Goal: Task Accomplishment & Management: Manage account settings

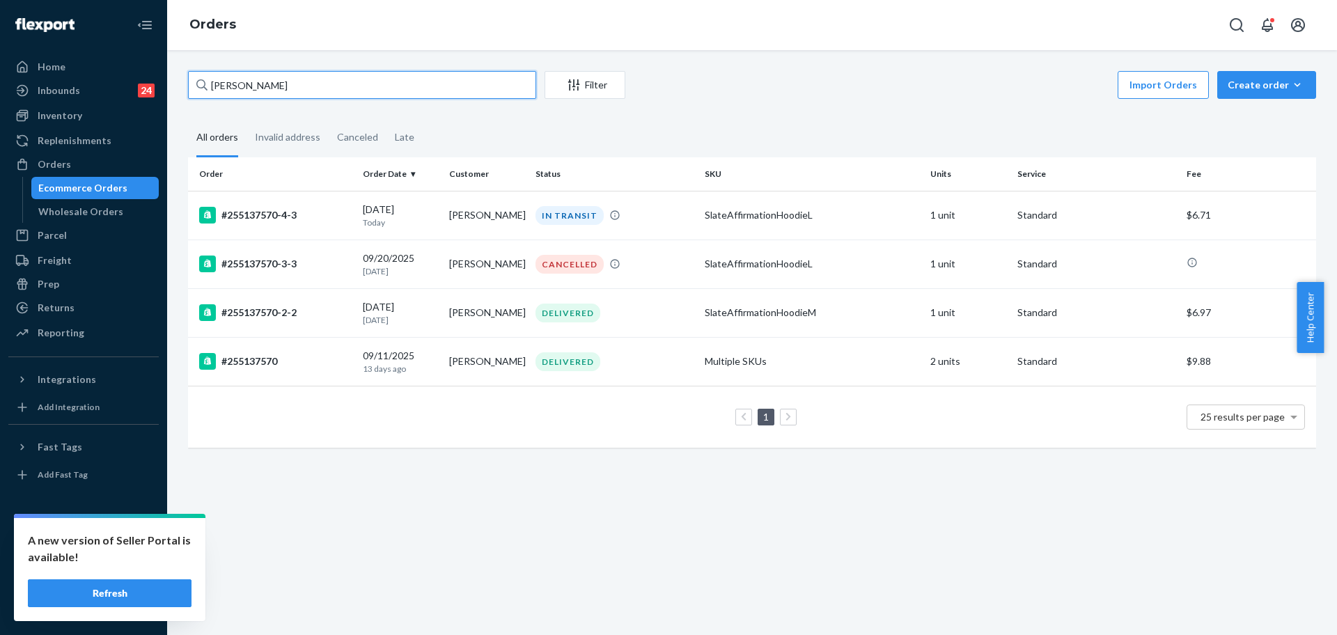
click at [325, 86] on input "[PERSON_NAME]" at bounding box center [362, 85] width 348 height 28
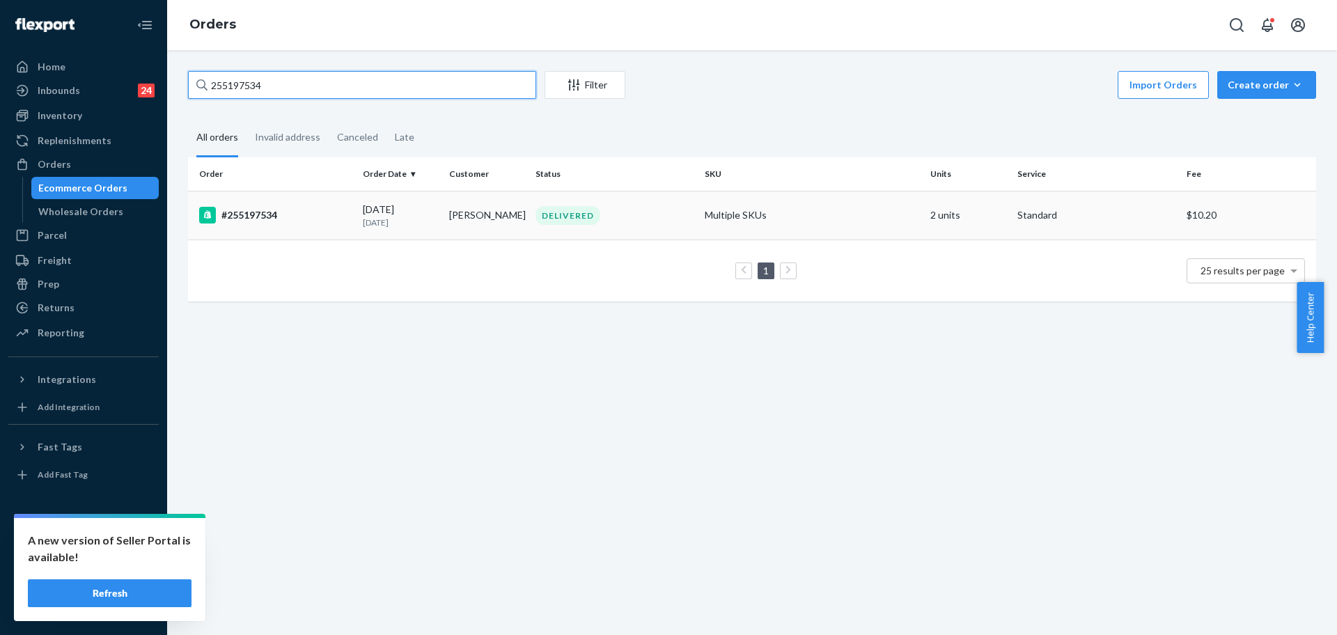
type input "255197534"
click at [338, 224] on td "#255197534" at bounding box center [272, 215] width 169 height 49
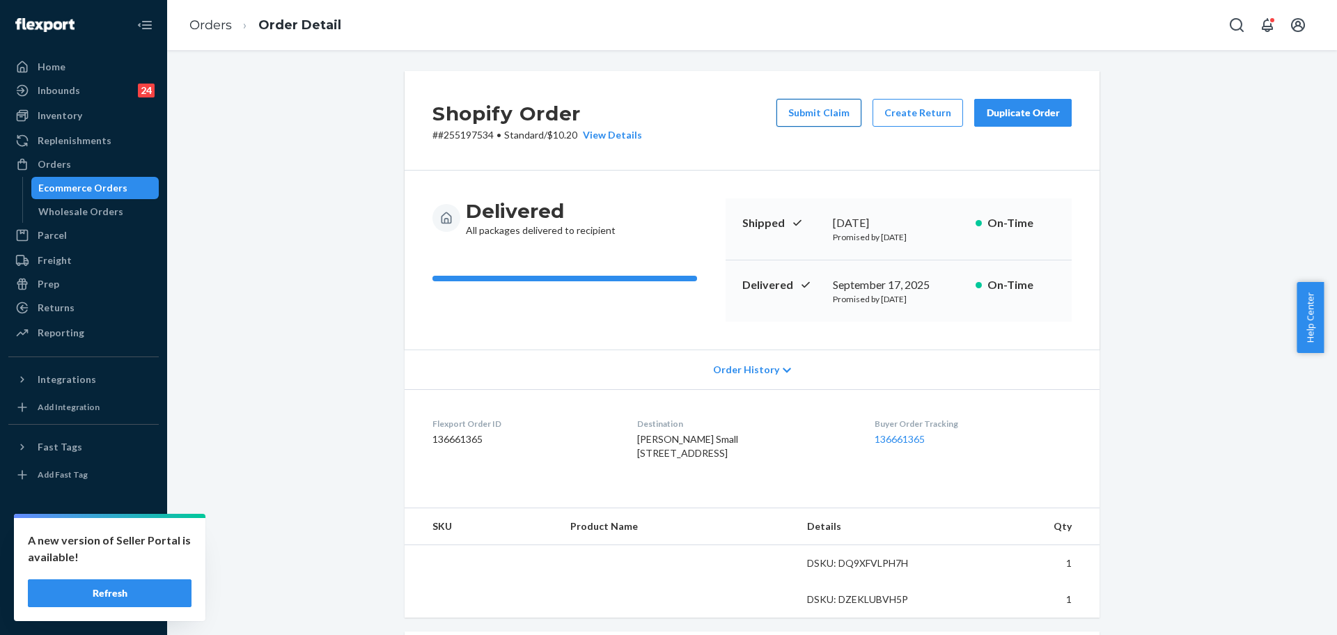
click at [822, 114] on button "Submit Claim" at bounding box center [818, 113] width 85 height 28
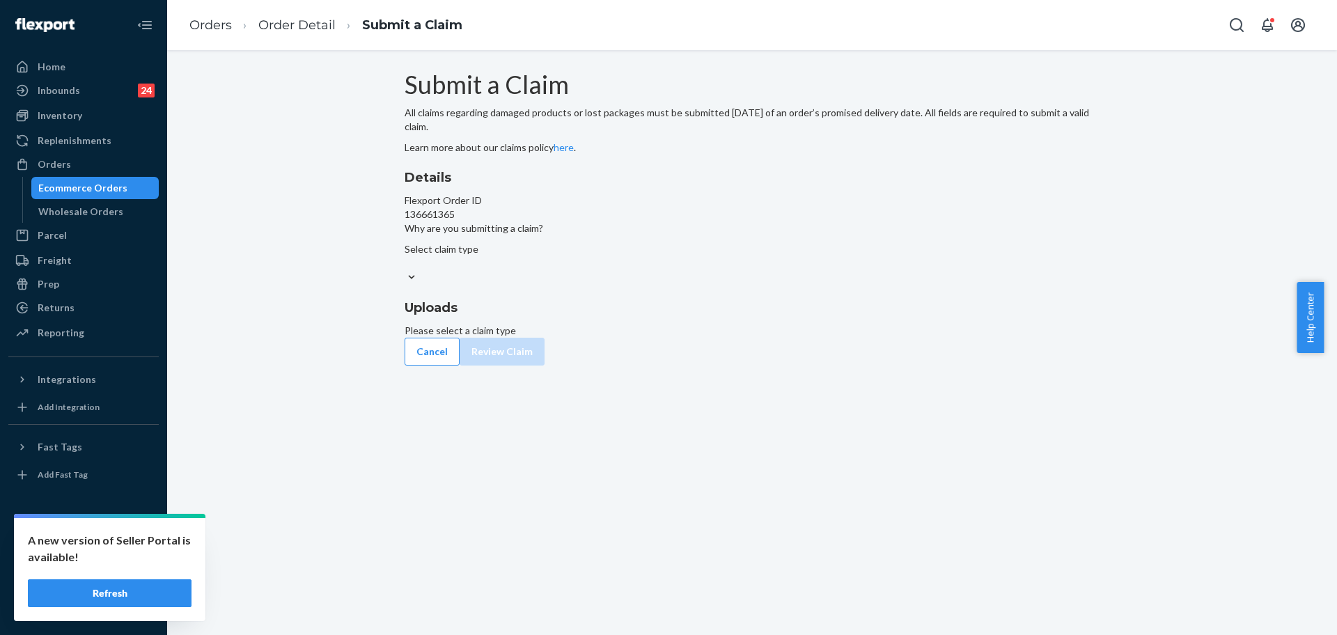
click at [636, 270] on div "Select claim type" at bounding box center [752, 256] width 695 height 28
click at [406, 270] on input "Why are you submitting a claim? Select claim type" at bounding box center [405, 263] width 1 height 14
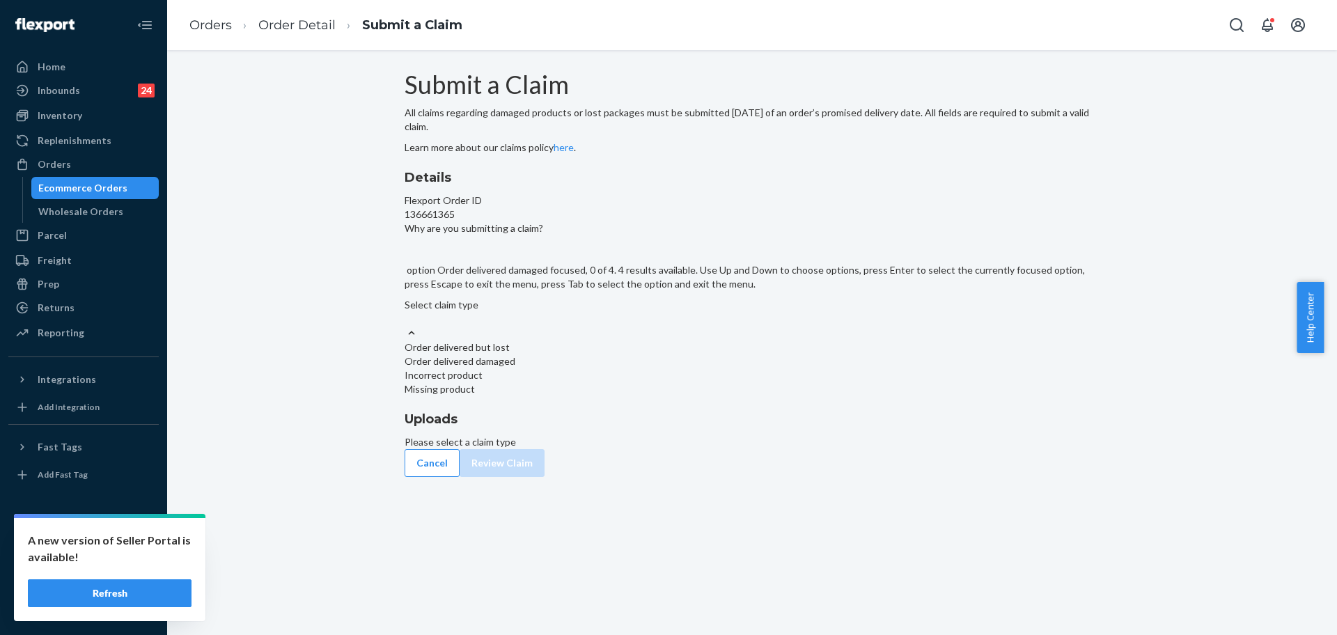
click at [614, 368] on div "Order delivered damaged" at bounding box center [752, 361] width 695 height 14
click at [406, 326] on input "Why are you submitting a claim? option Order delivered damaged focused, 0 of 4.…" at bounding box center [405, 319] width 1 height 14
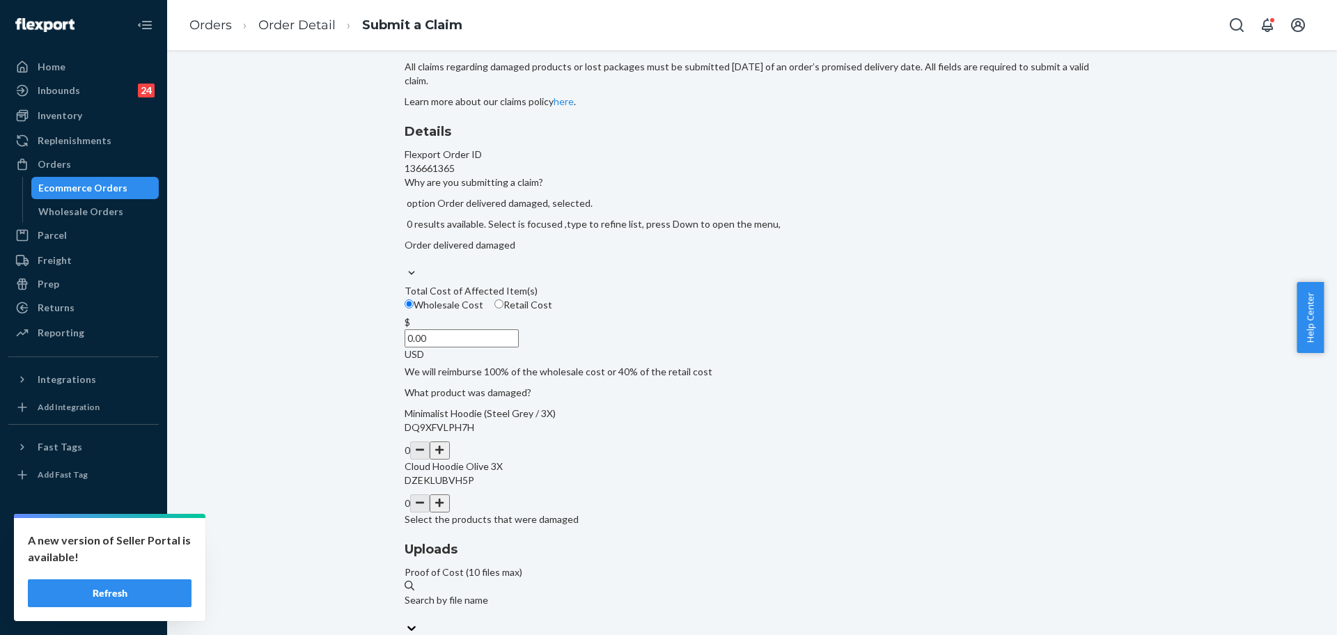
scroll to position [70, 0]
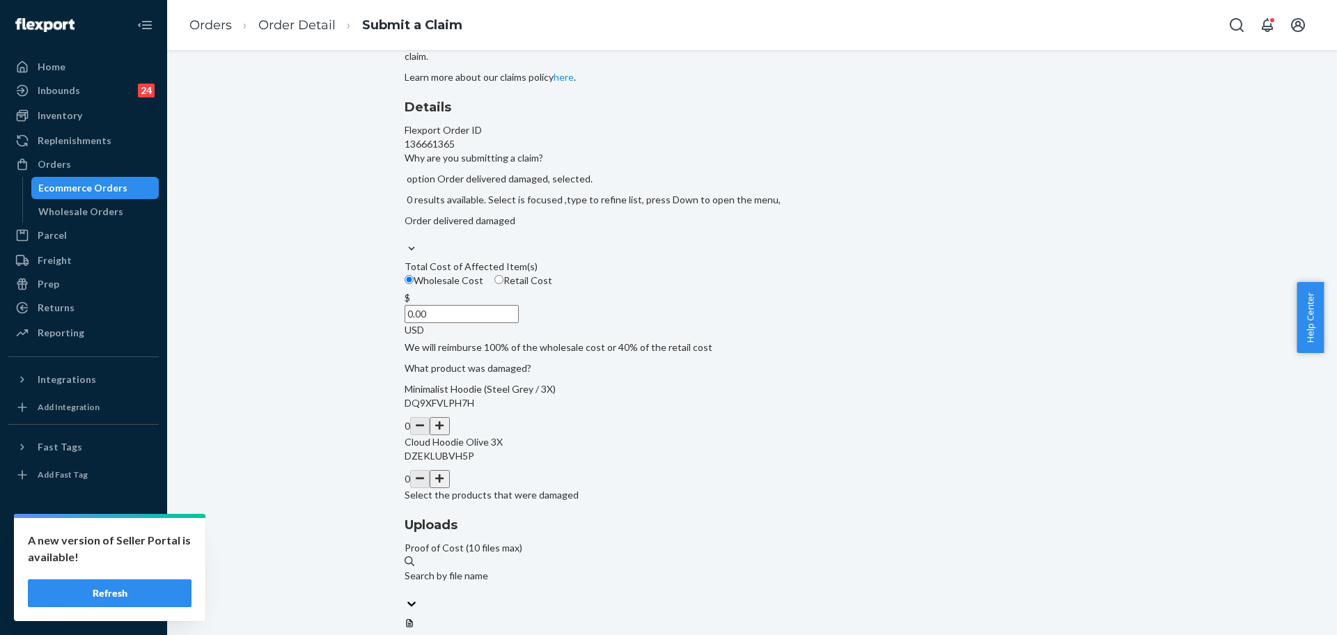
click at [449, 488] on button "button" at bounding box center [439, 479] width 19 height 18
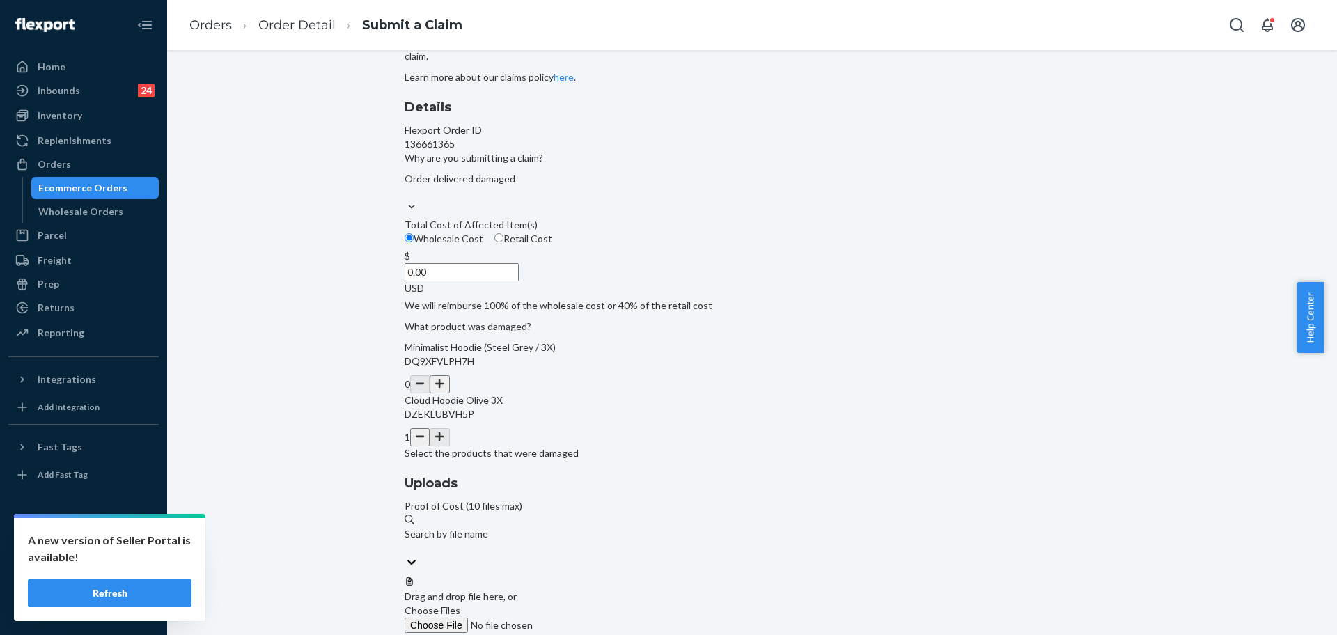
click at [519, 281] on input "0.00" at bounding box center [462, 272] width 114 height 18
type input "5.00"
type input "60.00"
click at [460, 604] on span "Choose Files" at bounding box center [433, 610] width 56 height 12
click at [594, 618] on input "Choose Files" at bounding box center [499, 625] width 189 height 15
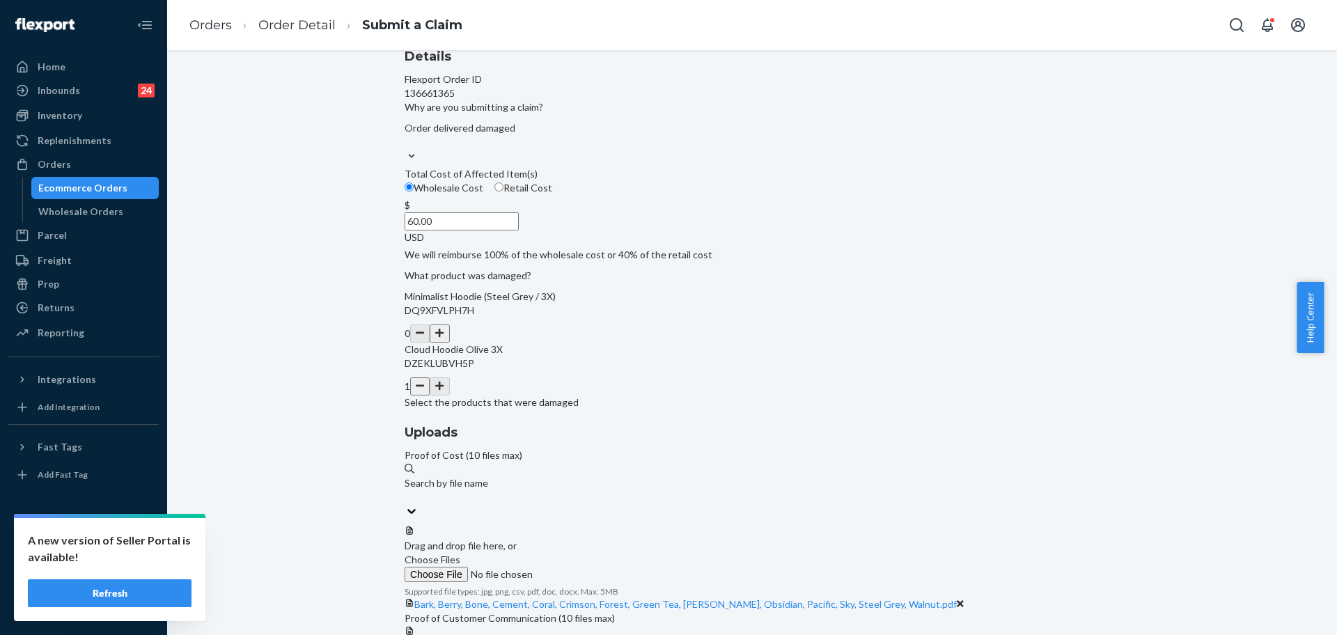
scroll to position [147, 0]
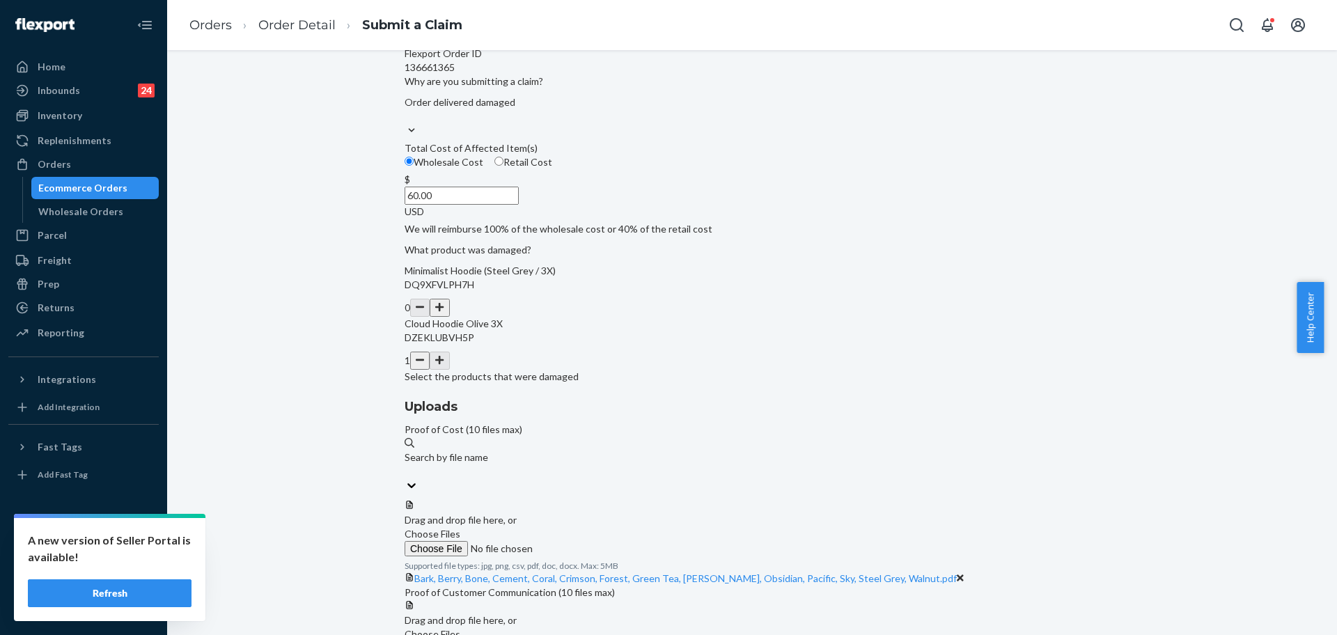
click at [460, 628] on span "Choose Files" at bounding box center [433, 634] width 56 height 12
click at [594, 627] on label "Choose Files" at bounding box center [499, 641] width 189 height 29
click at [460, 628] on span "Choose Files" at bounding box center [433, 634] width 56 height 12
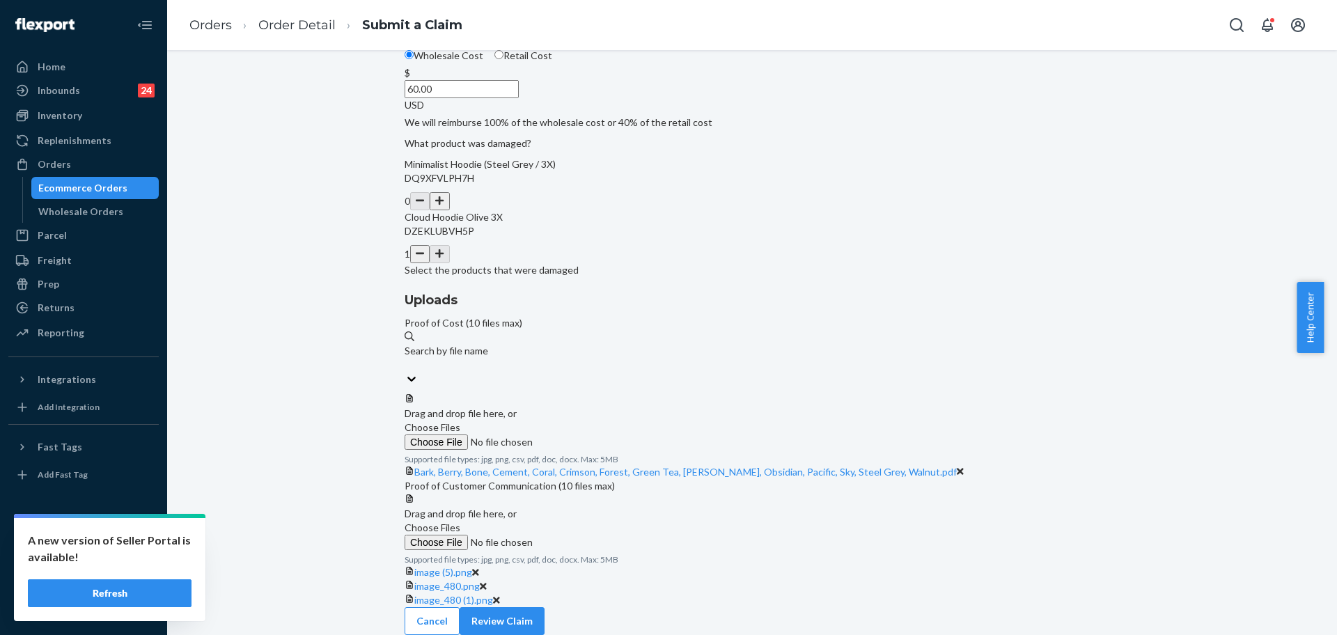
scroll to position [310, 0]
click at [545, 621] on button "Review Claim" at bounding box center [502, 621] width 85 height 28
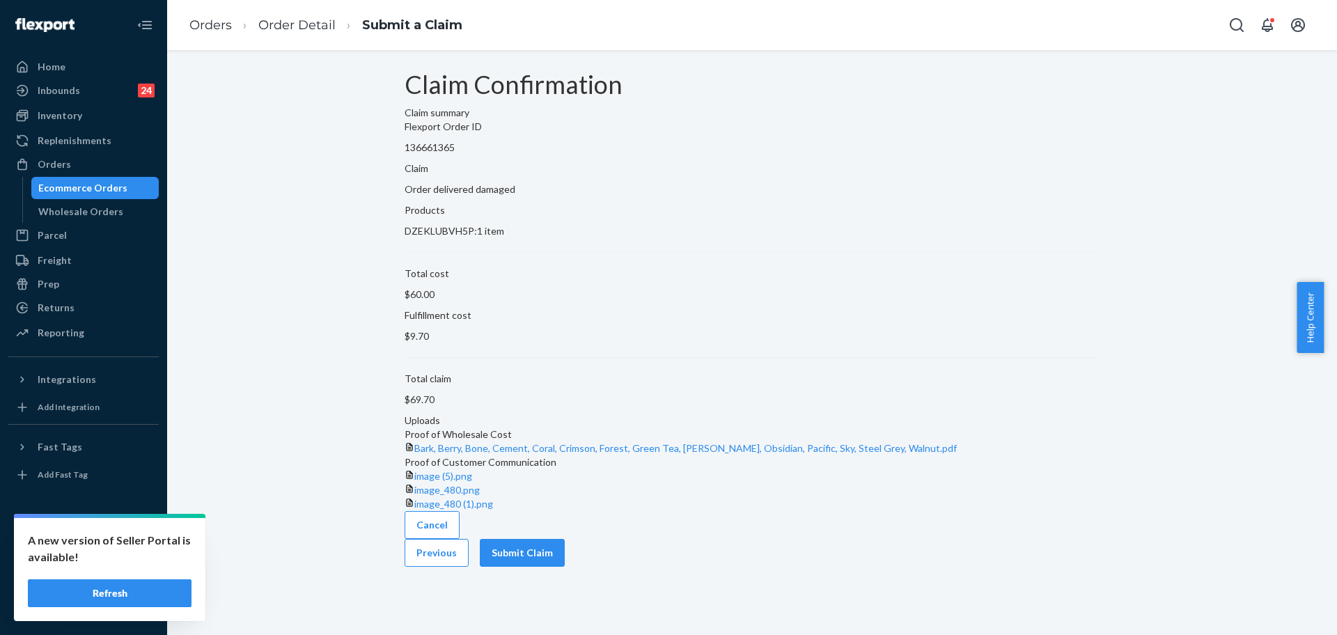
scroll to position [33, 0]
click at [565, 567] on button "Submit Claim" at bounding box center [522, 553] width 85 height 28
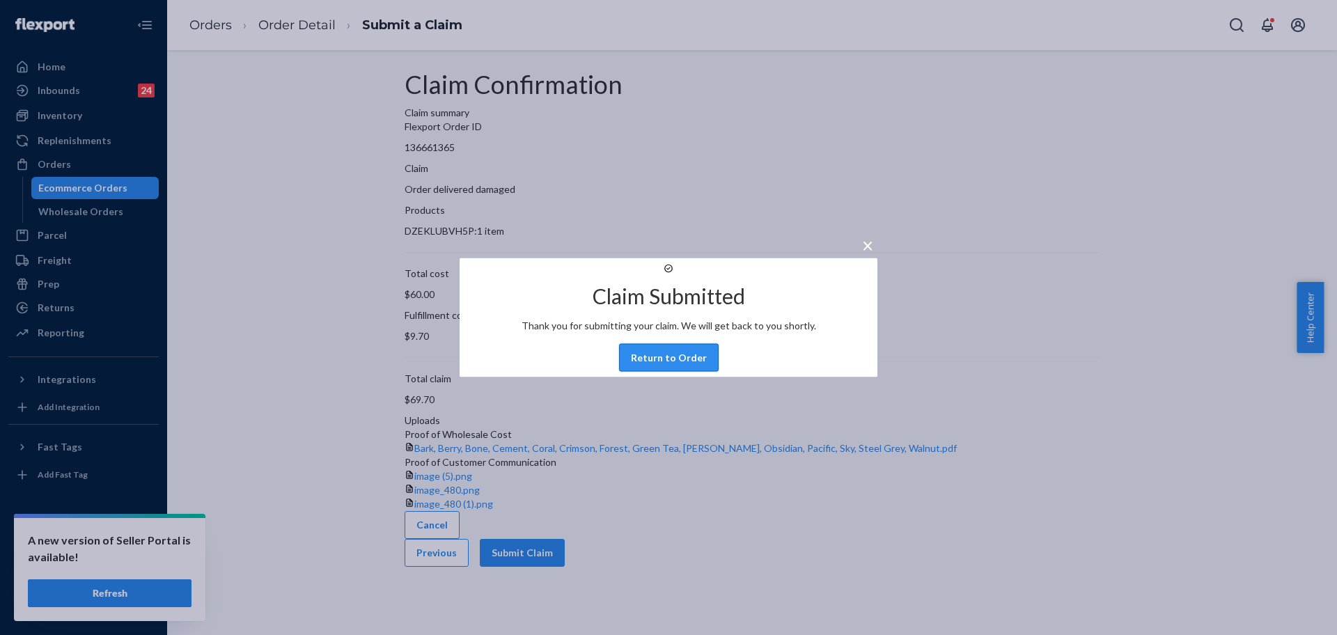
click at [666, 368] on button "Return to Order" at bounding box center [669, 358] width 100 height 28
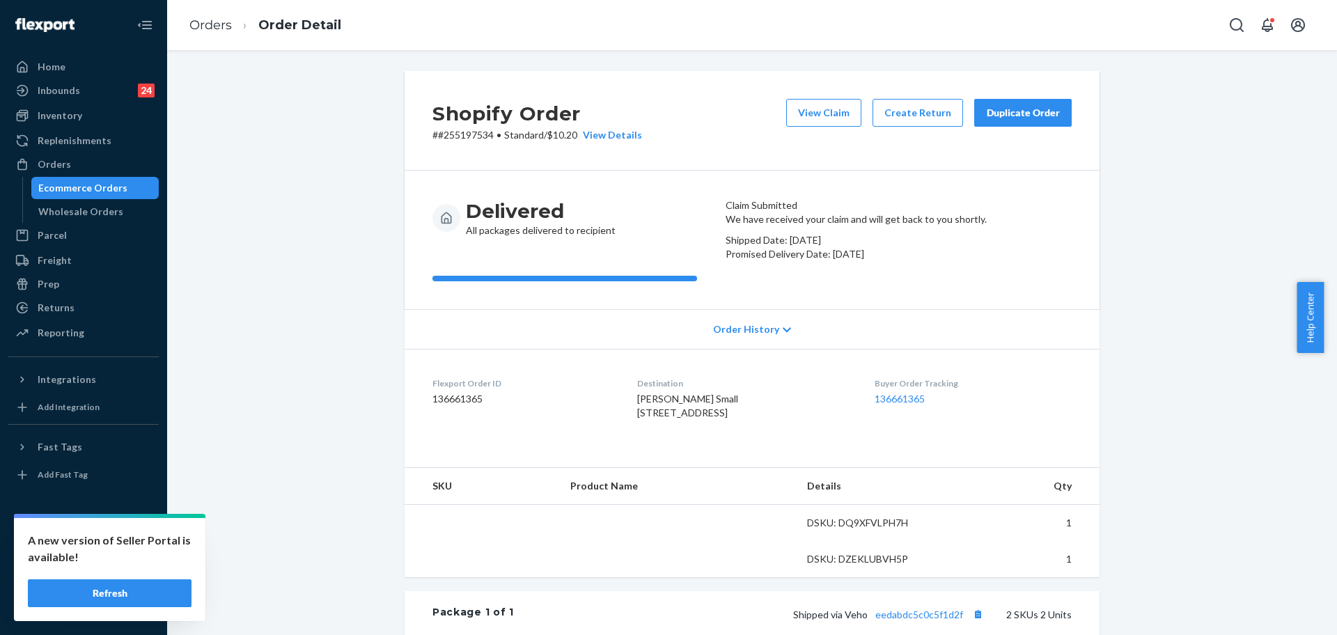
click at [1008, 118] on div "Duplicate Order" at bounding box center [1023, 113] width 74 height 14
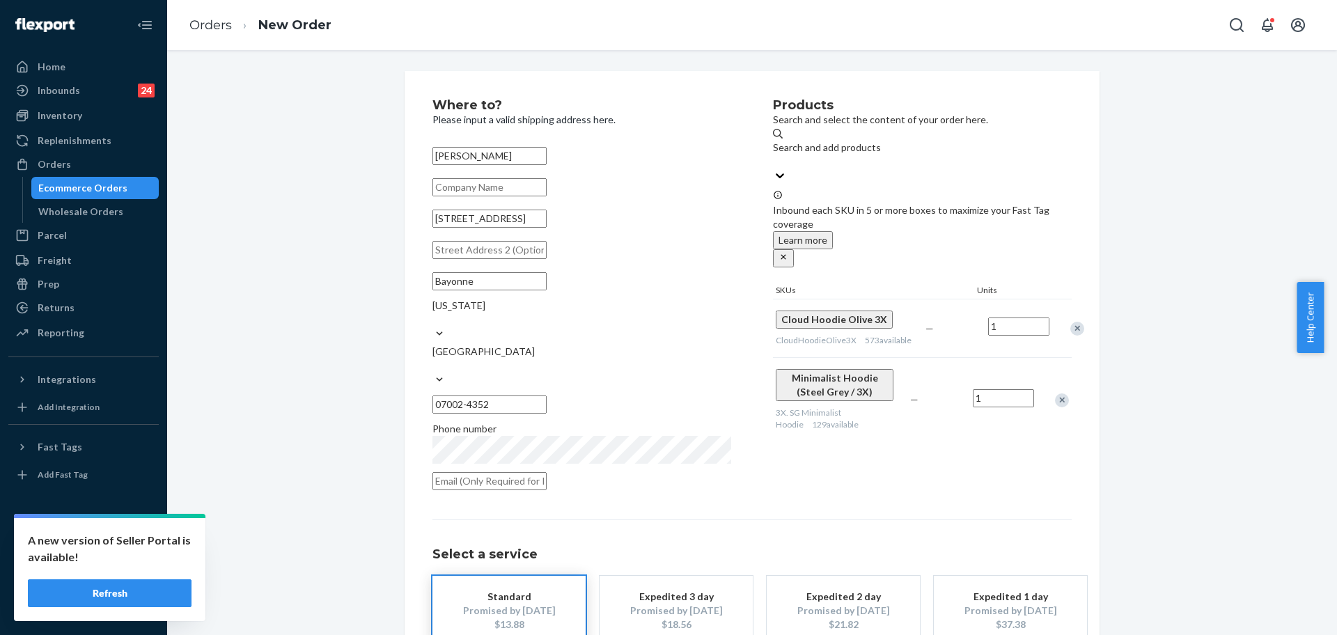
scroll to position [69, 0]
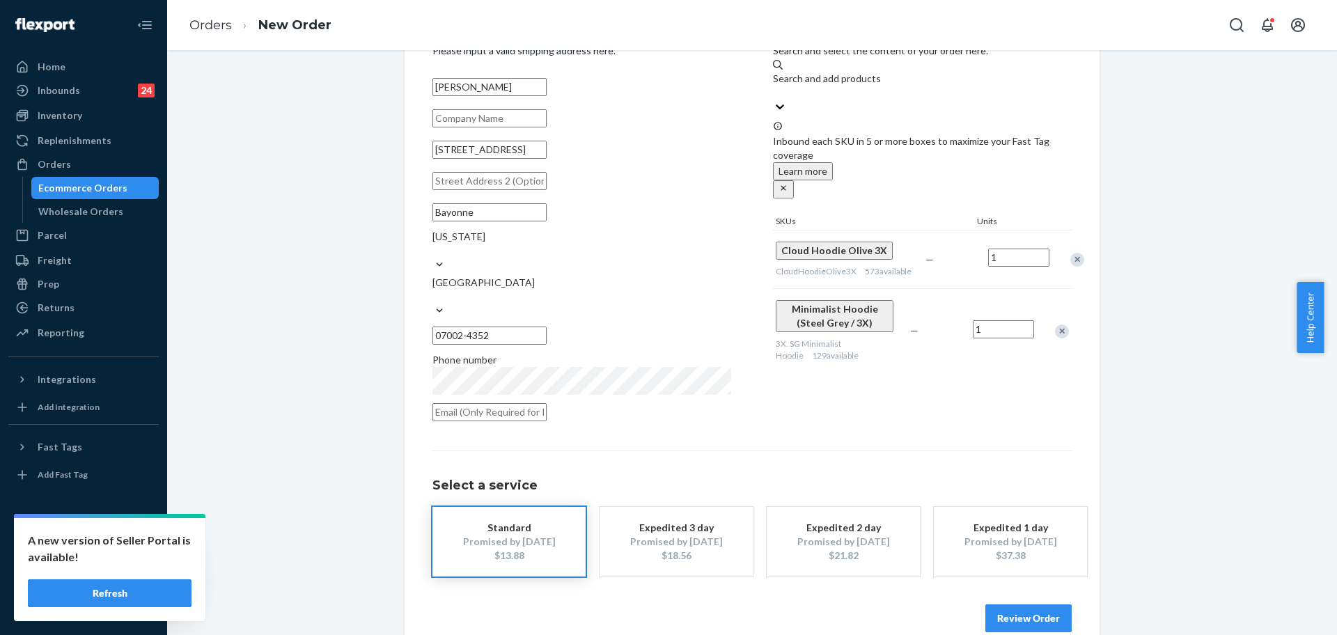
click at [1056, 325] on div "Remove Item" at bounding box center [1062, 332] width 14 height 14
click at [1039, 604] on button "Review Order" at bounding box center [1028, 618] width 86 height 28
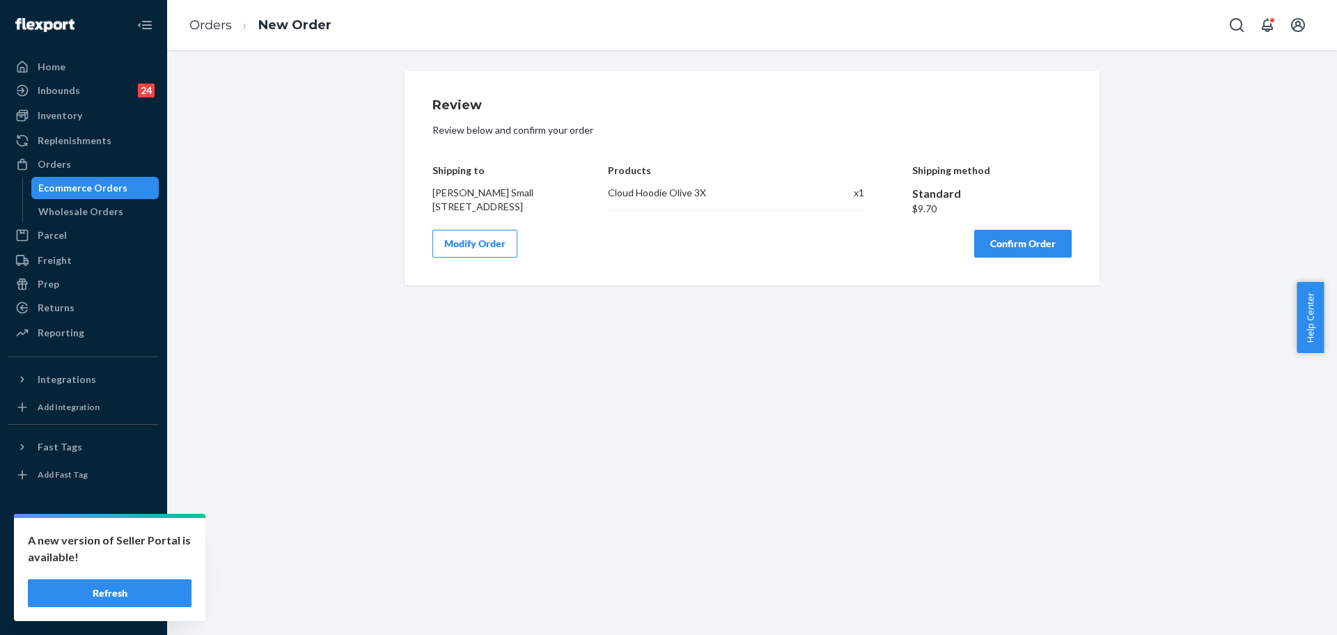
click at [996, 258] on button "Confirm Order" at bounding box center [1022, 244] width 97 height 28
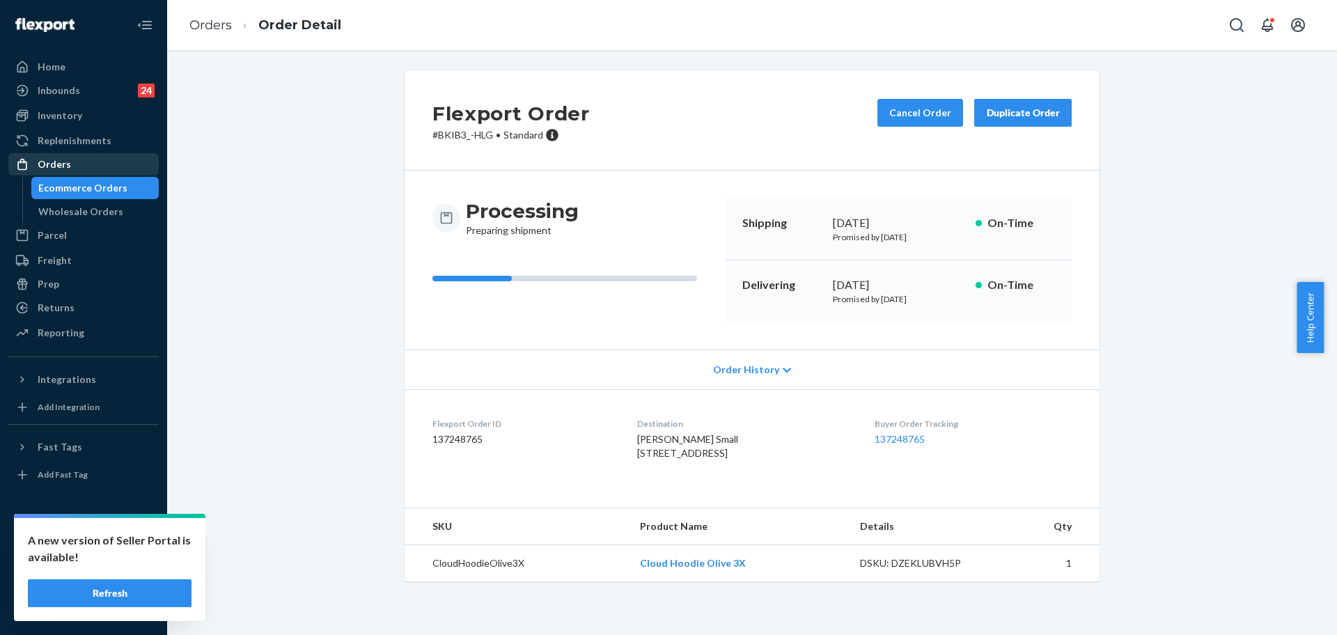
click at [100, 168] on div "Orders" at bounding box center [84, 164] width 148 height 19
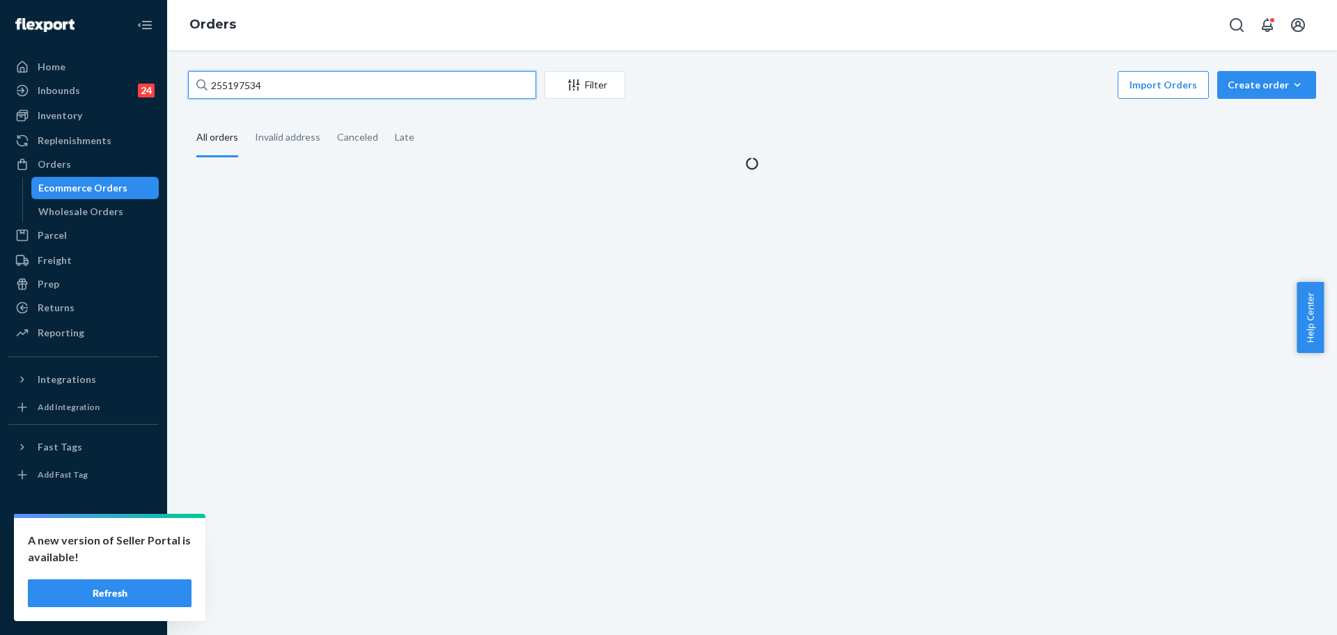
click at [279, 81] on input "255197534" at bounding box center [362, 85] width 348 height 28
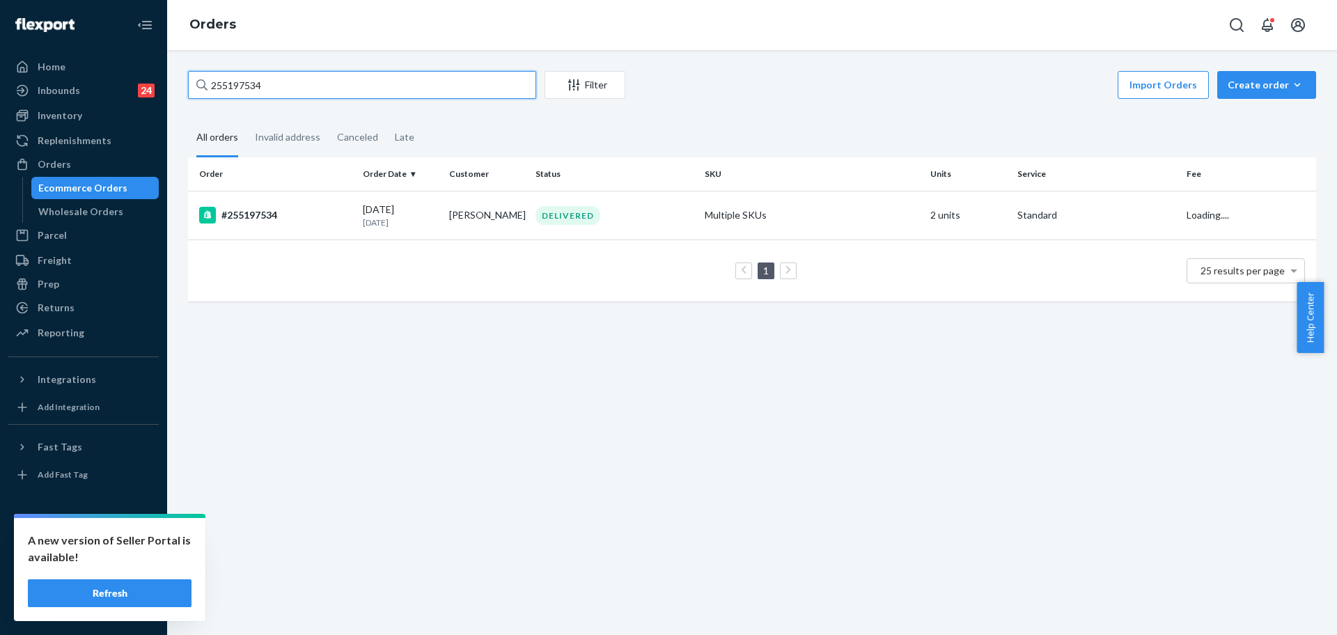
click at [279, 81] on input "255197534" at bounding box center [362, 85] width 348 height 28
paste input "85407"
type input "255185407"
click at [307, 219] on div "#255185407" at bounding box center [275, 215] width 153 height 17
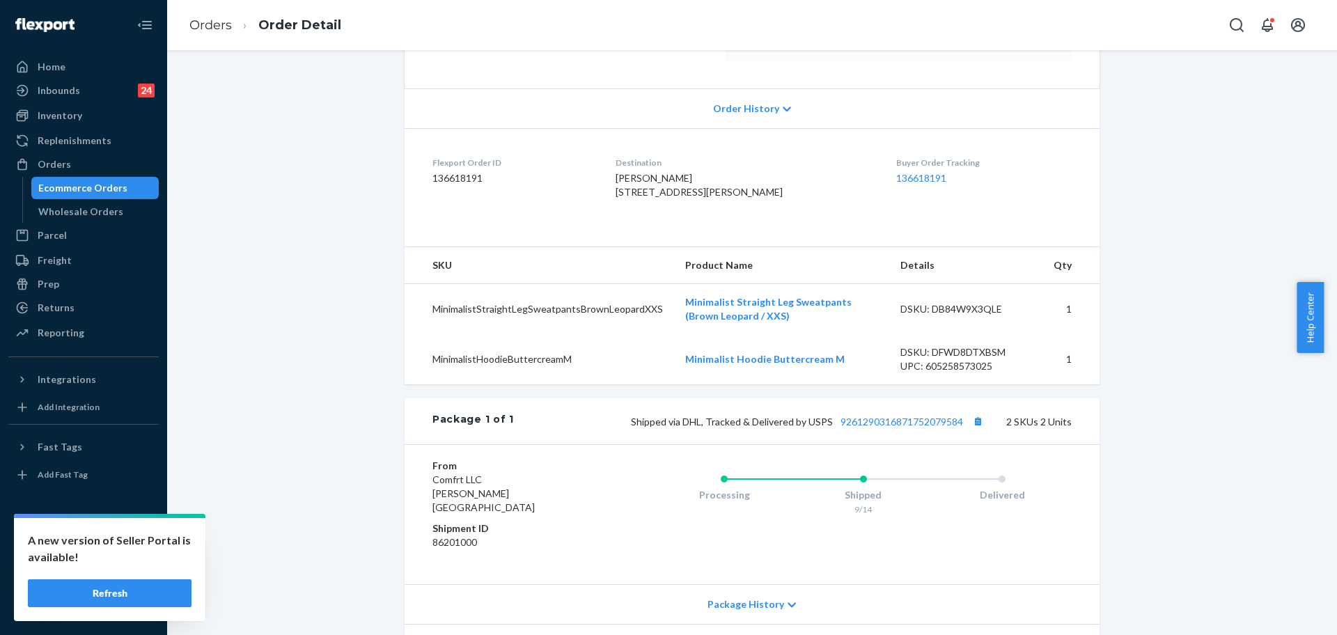
scroll to position [416, 0]
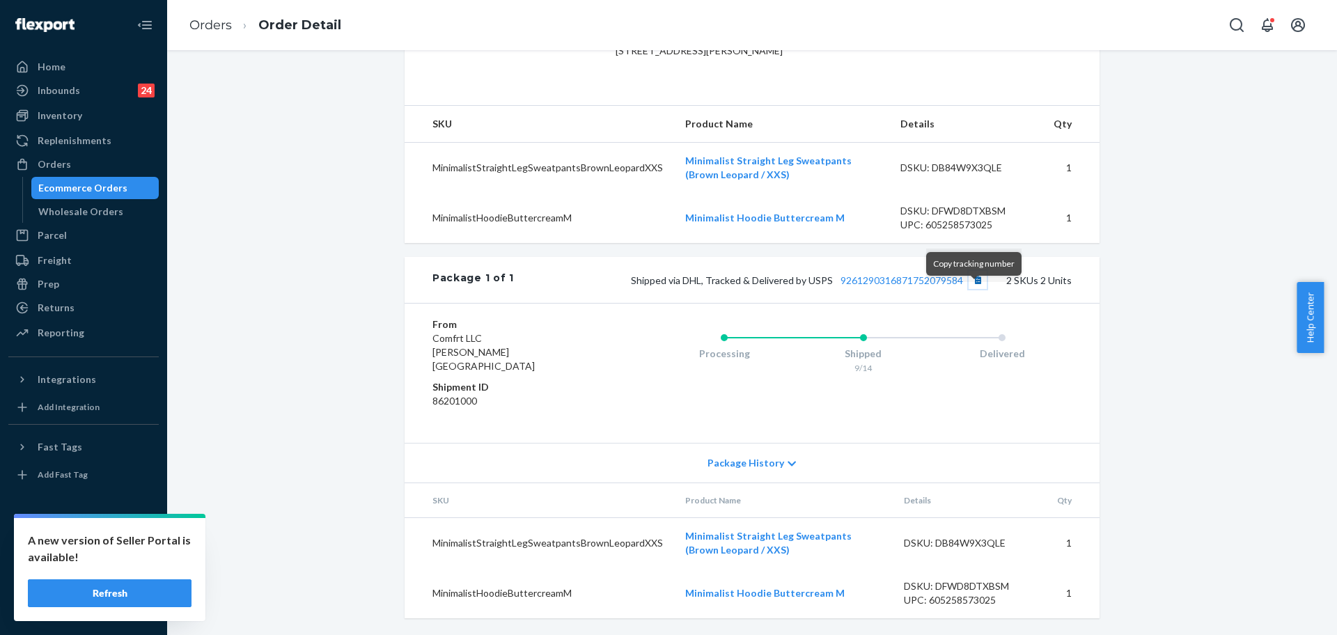
click at [977, 289] on button "Copy tracking number" at bounding box center [978, 280] width 18 height 18
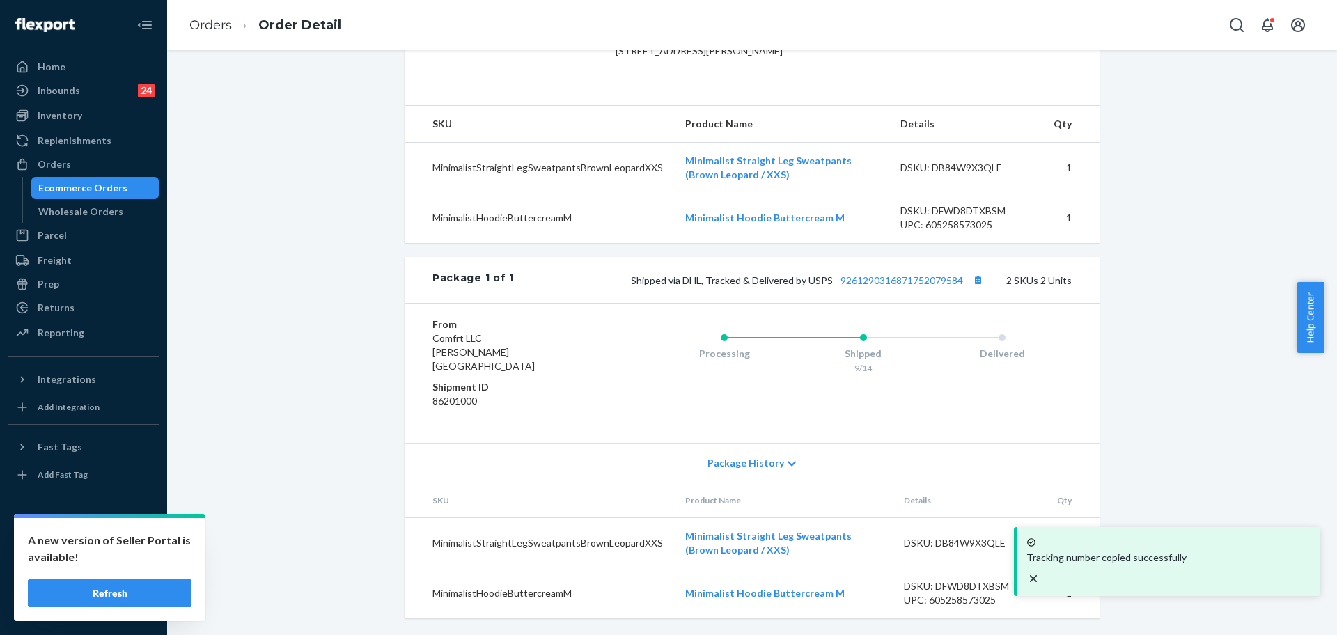
click at [1130, 454] on div "Shopify Order # #255185407 • Standard / $9.88 View Details Create Return Duplic…" at bounding box center [752, 152] width 1149 height 967
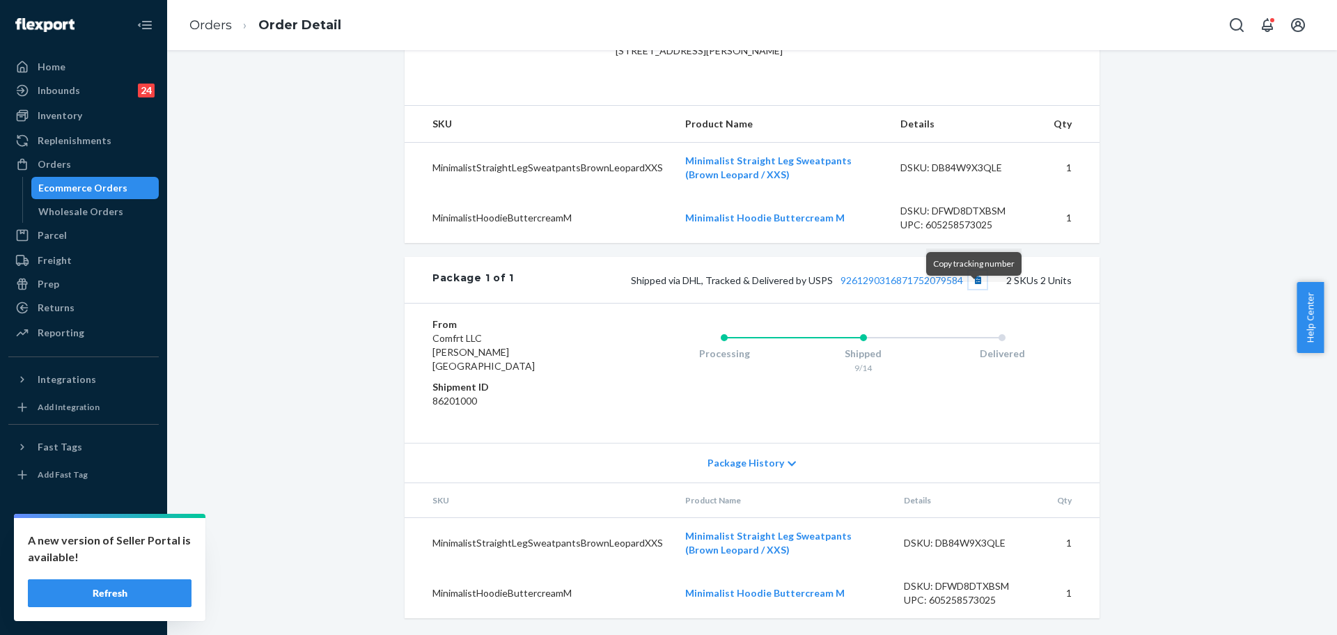
click at [970, 289] on button "Copy tracking number" at bounding box center [978, 280] width 18 height 18
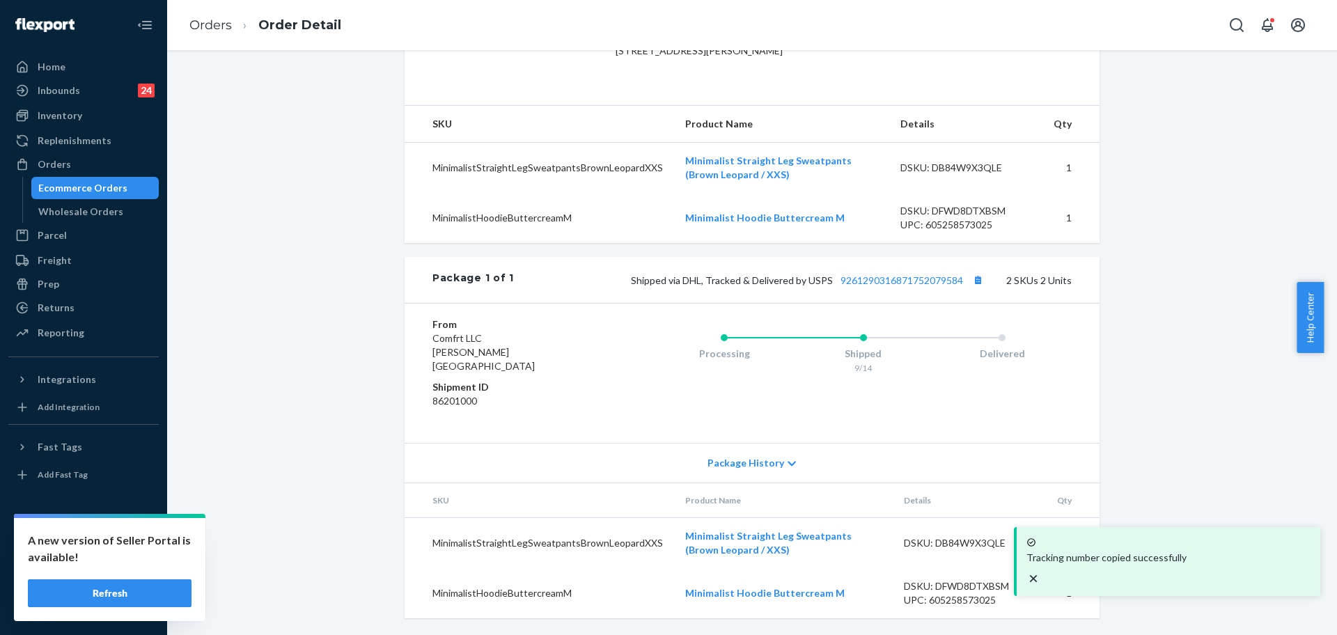
click at [1159, 354] on div "Shopify Order # #255185407 • Standard / $9.88 View Details Create Return Duplic…" at bounding box center [752, 152] width 1149 height 967
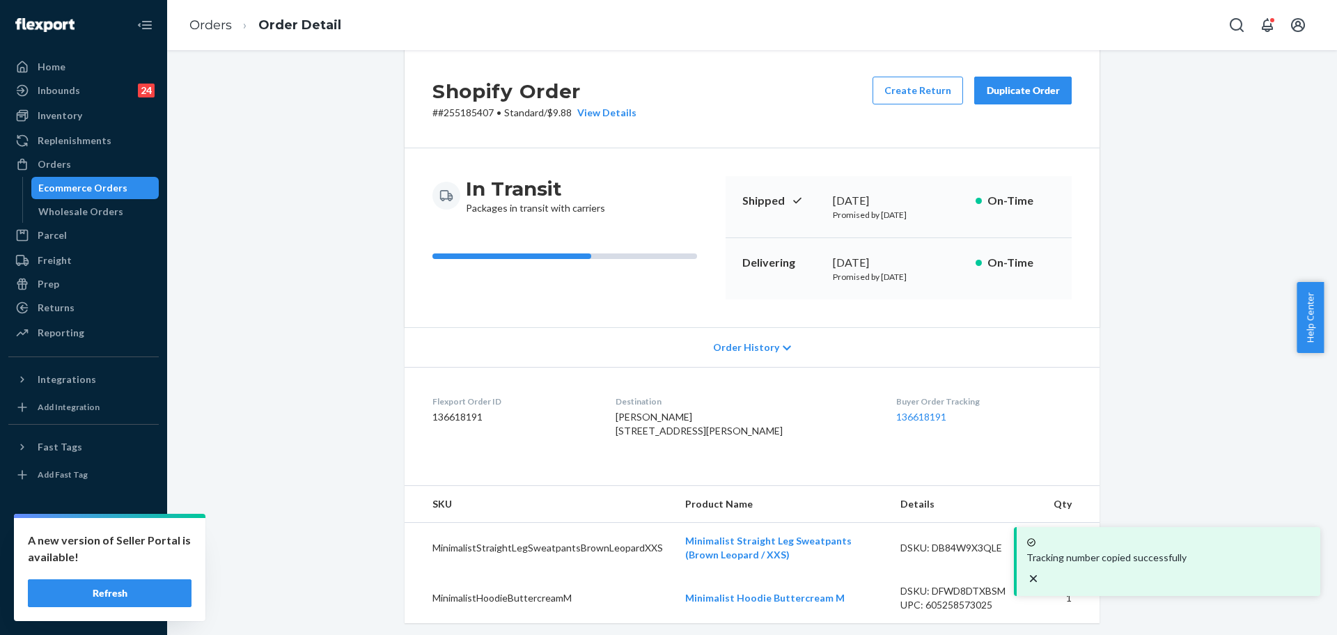
scroll to position [0, 0]
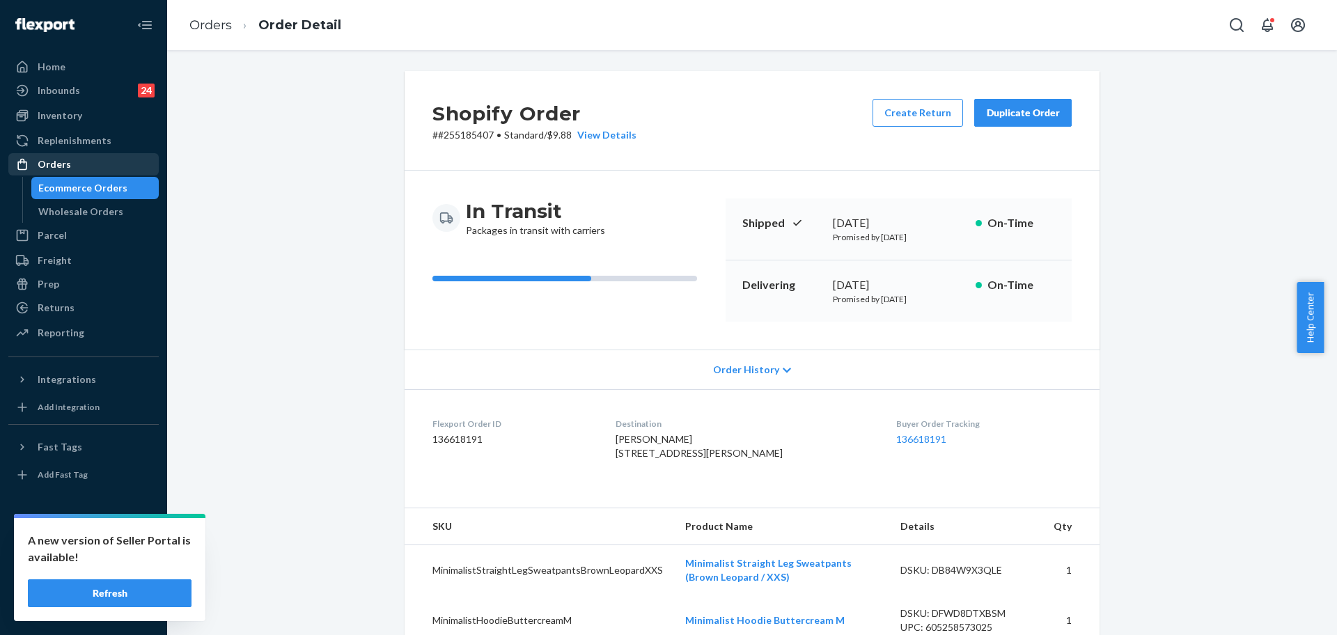
click at [81, 168] on div "Orders" at bounding box center [84, 164] width 148 height 19
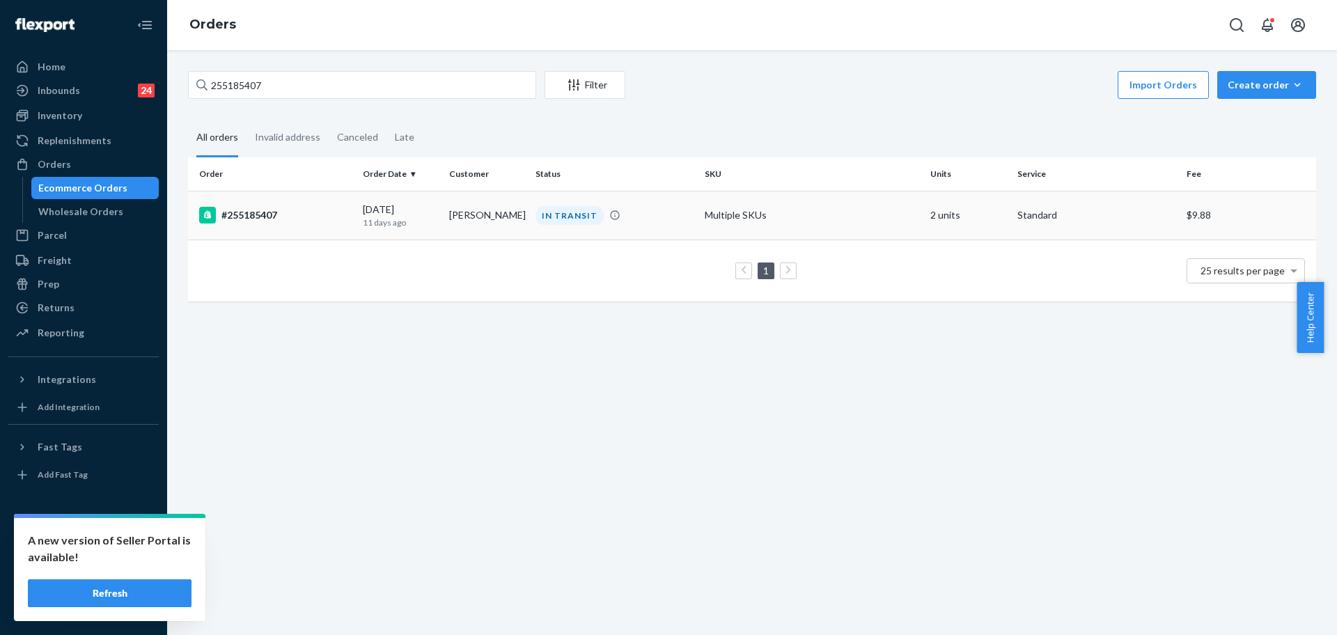
click at [324, 208] on div "#255185407" at bounding box center [275, 215] width 153 height 17
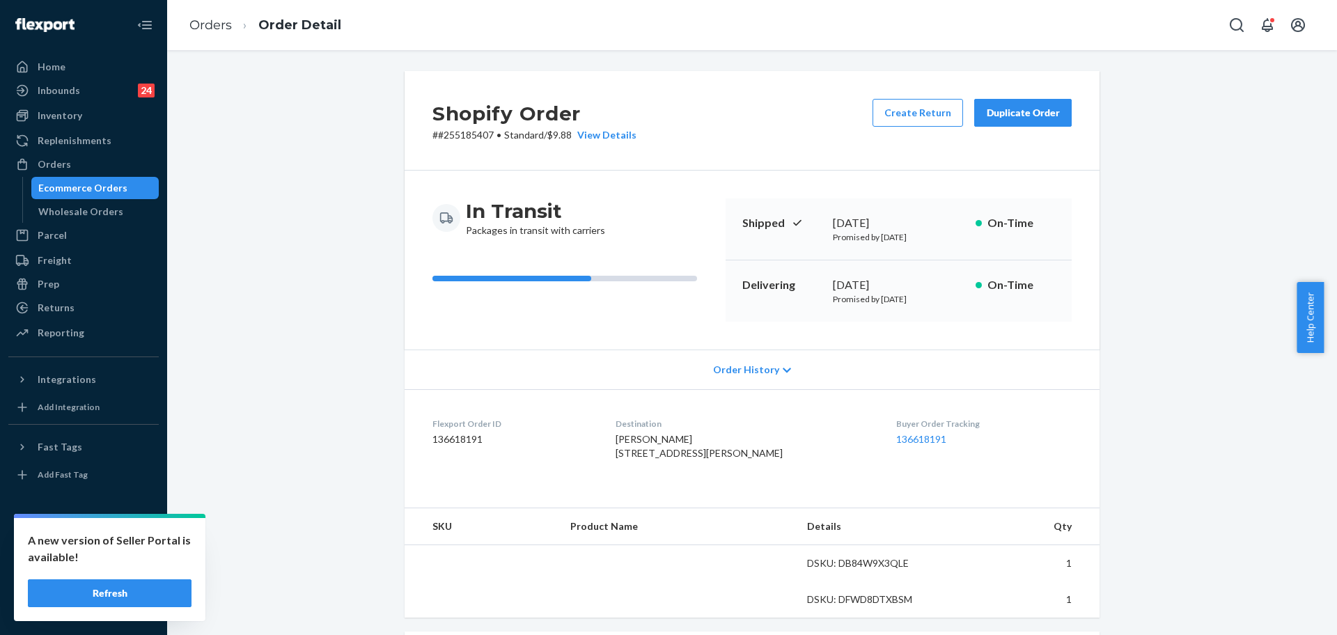
scroll to position [348, 0]
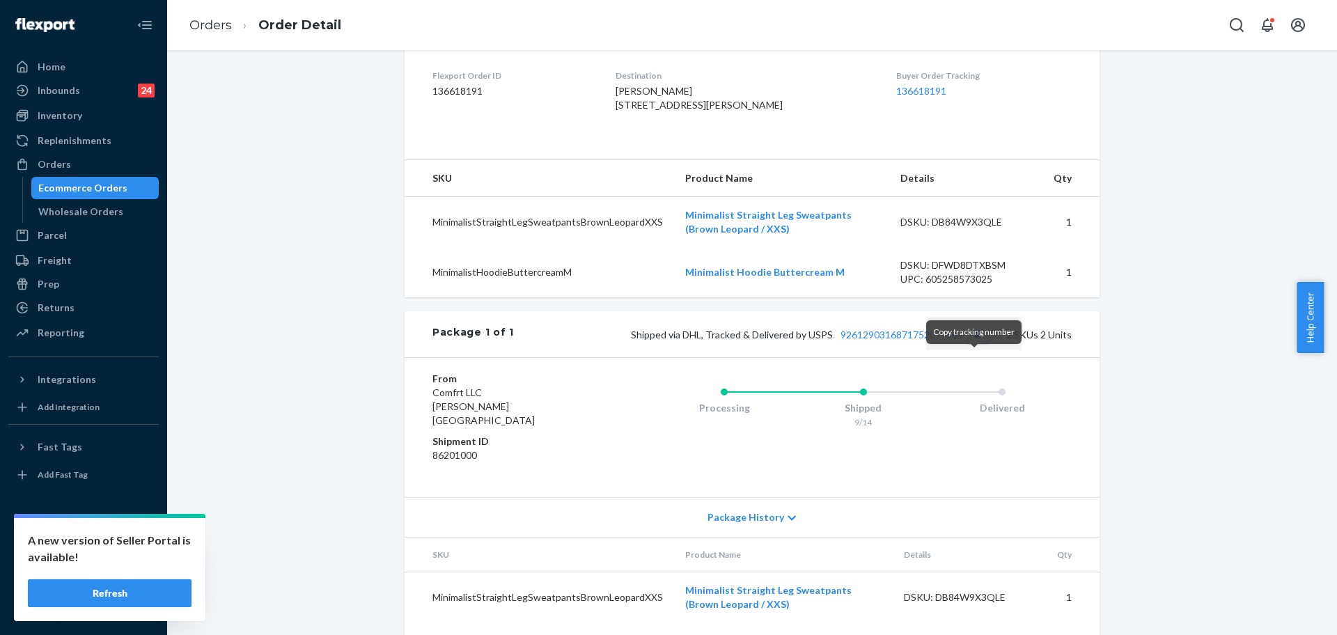
click at [981, 343] on button "Copy tracking number" at bounding box center [978, 334] width 18 height 18
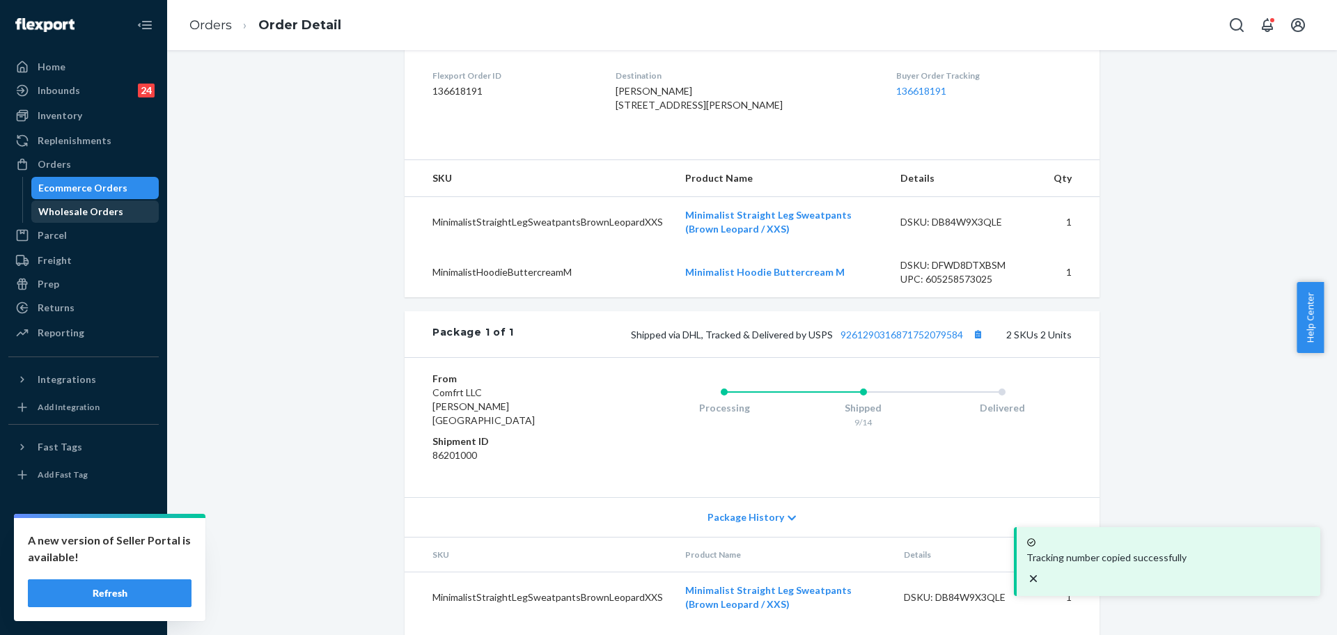
drag, startPoint x: 67, startPoint y: 171, endPoint x: 89, endPoint y: 201, distance: 37.3
click at [66, 171] on div "Orders" at bounding box center [54, 164] width 33 height 14
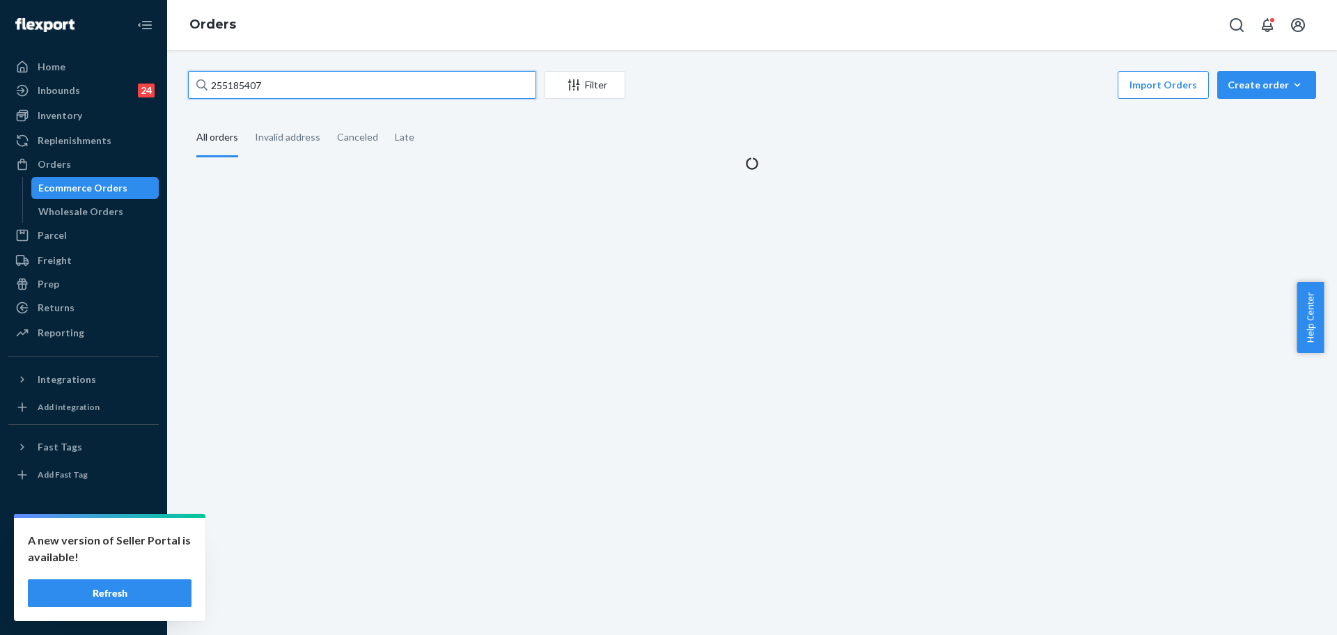
click at [230, 95] on input "255185407" at bounding box center [362, 85] width 348 height 28
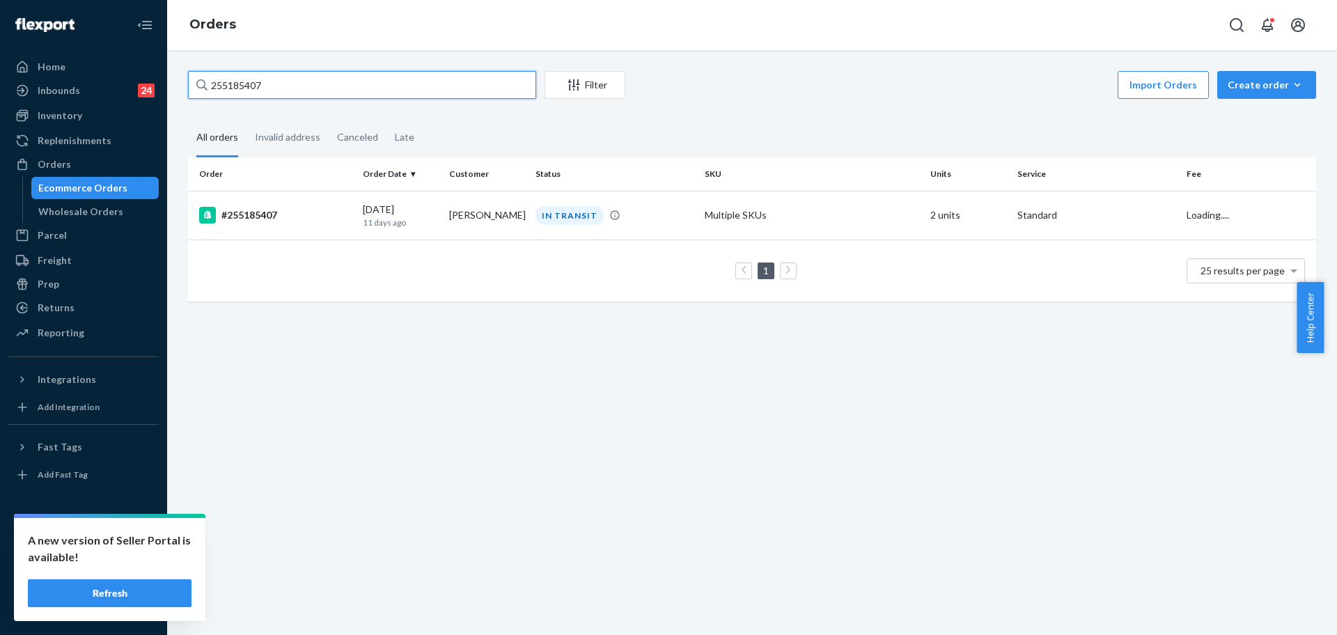
click at [230, 95] on input "255185407" at bounding box center [362, 85] width 348 height 28
paste input "33993"
type input "255339937"
click at [299, 226] on td "#255339937" at bounding box center [272, 215] width 169 height 49
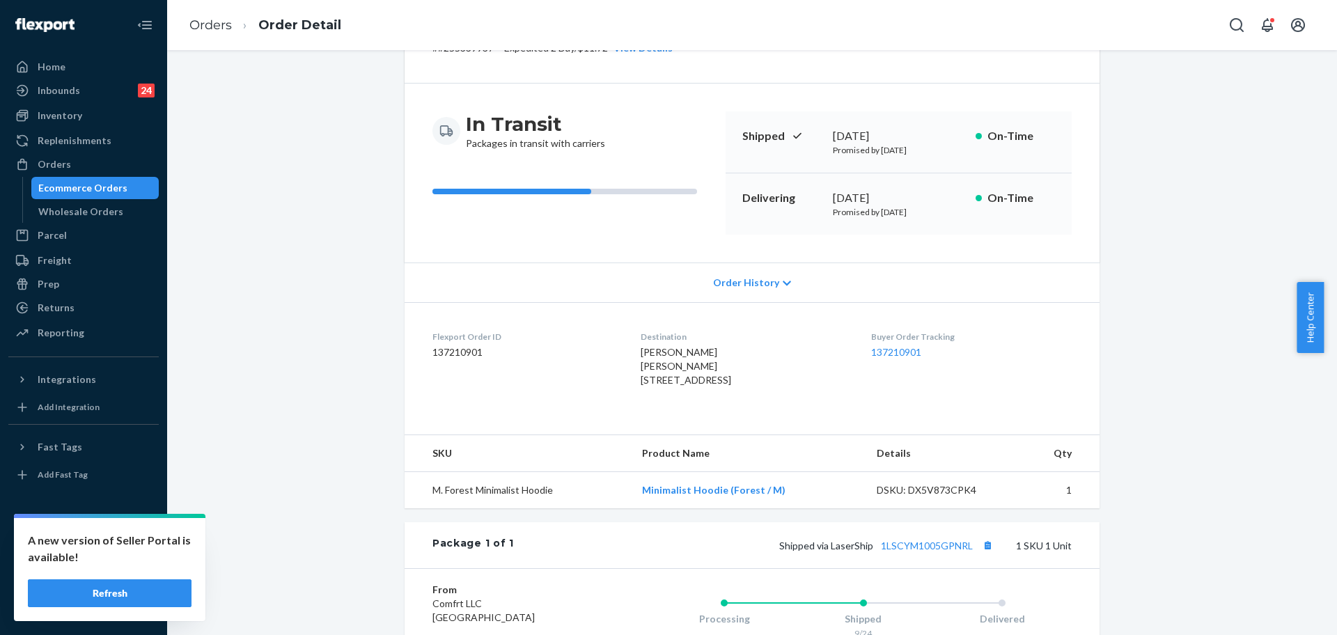
scroll to position [302, 0]
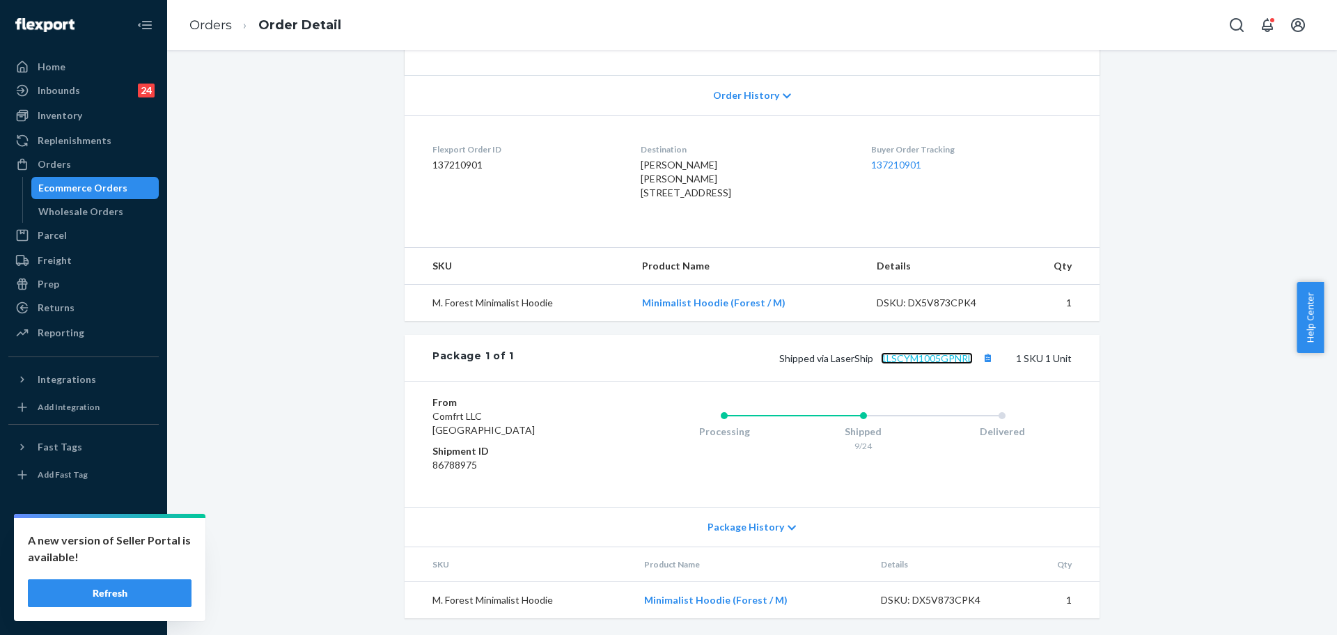
click at [919, 362] on link "1LSCYM1005GPNRL" at bounding box center [927, 358] width 92 height 12
